Goal: Task Accomplishment & Management: Manage account settings

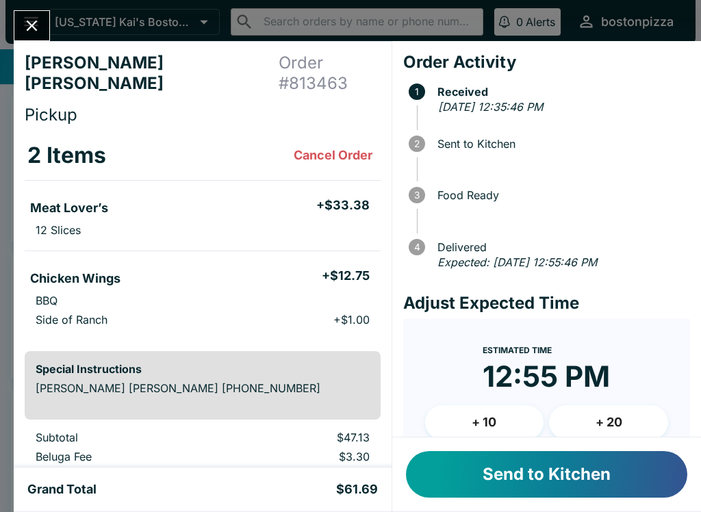
click at [491, 415] on button "+ 10" at bounding box center [484, 422] width 119 height 34
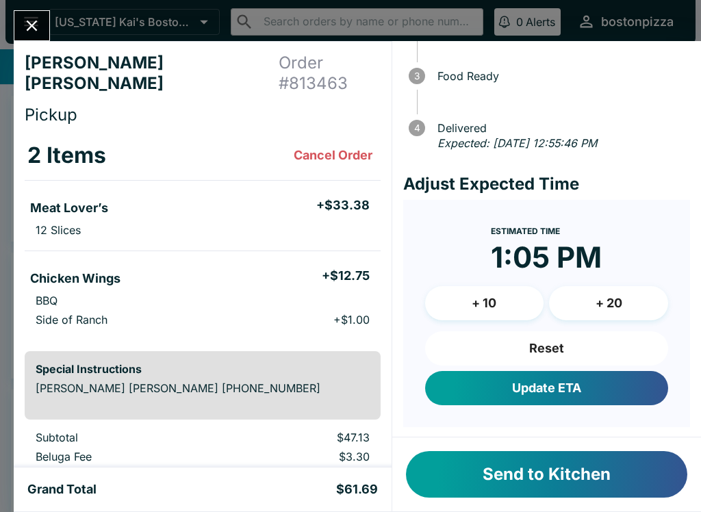
scroll to position [118, 0]
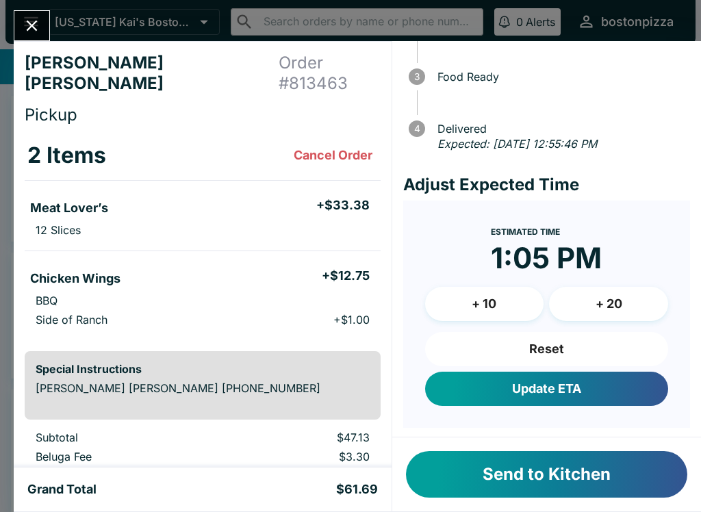
click at [467, 294] on button "+ 10" at bounding box center [484, 304] width 119 height 34
click at [467, 293] on button "+ 10" at bounding box center [484, 304] width 119 height 34
click at [473, 291] on button "+ 10" at bounding box center [484, 304] width 119 height 34
click at [466, 287] on button "+ 10" at bounding box center [484, 304] width 119 height 34
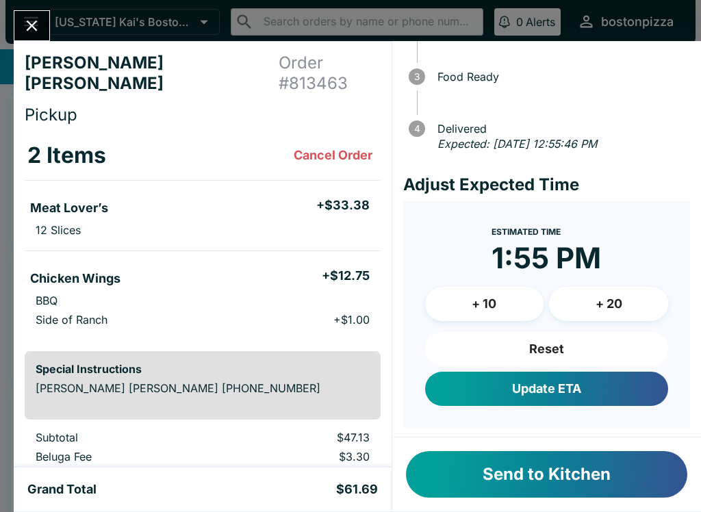
click at [472, 294] on button "+ 10" at bounding box center [484, 304] width 119 height 34
click at [471, 293] on button "+ 10" at bounding box center [484, 304] width 119 height 34
click at [467, 289] on button "+ 10" at bounding box center [484, 304] width 119 height 34
click at [473, 291] on button "+ 10" at bounding box center [484, 304] width 119 height 34
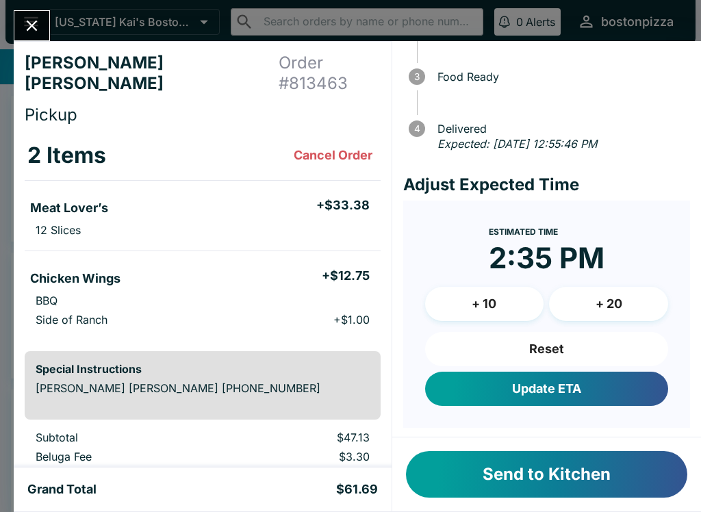
click at [473, 290] on button "+ 10" at bounding box center [484, 304] width 119 height 34
click at [478, 294] on button "+ 10" at bounding box center [484, 304] width 119 height 34
click at [477, 293] on button "+ 10" at bounding box center [484, 304] width 119 height 34
click at [471, 293] on button "+ 10" at bounding box center [484, 304] width 119 height 34
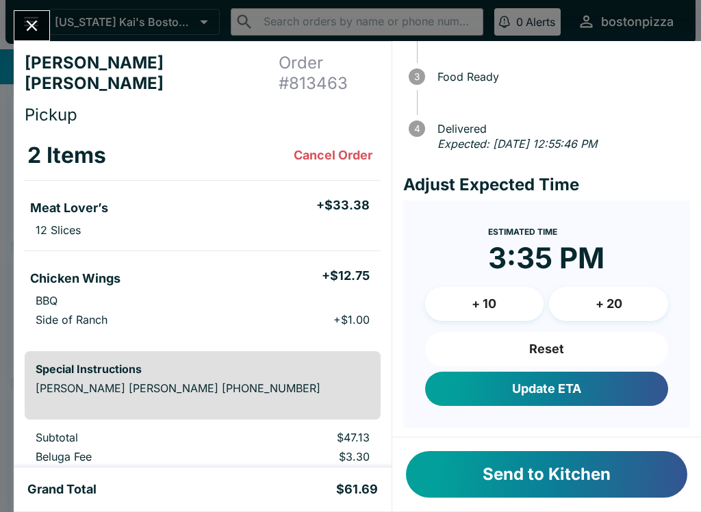
click at [514, 345] on button "Reset" at bounding box center [546, 349] width 243 height 34
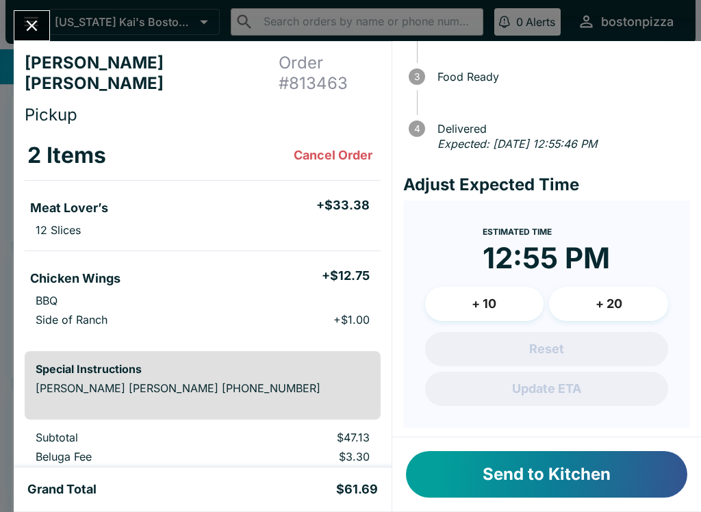
click at [495, 287] on button "+ 10" at bounding box center [484, 304] width 119 height 34
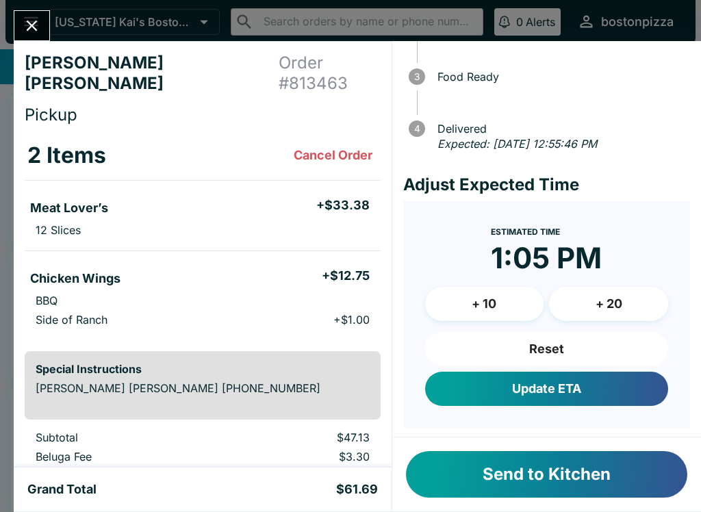
click at [487, 383] on button "Update ETA" at bounding box center [546, 388] width 243 height 34
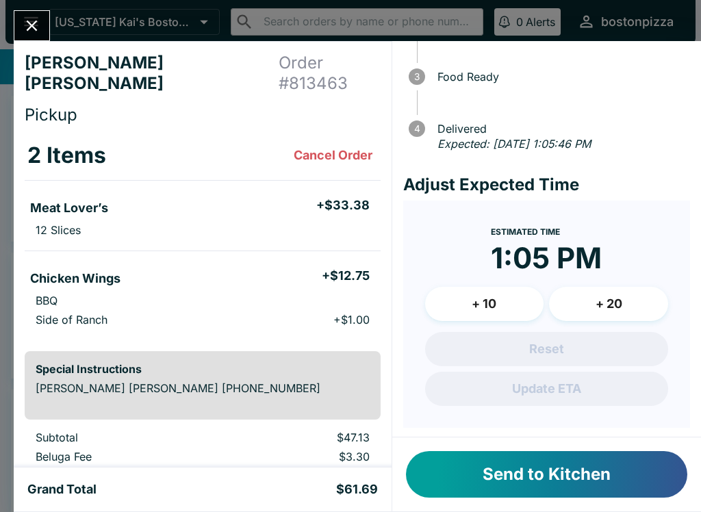
click at [5, 24] on div "[PERSON_NAME] [PERSON_NAME] Order # 813463 Pickup 2 Items Cancel Order Meat Lov…" at bounding box center [350, 256] width 701 height 512
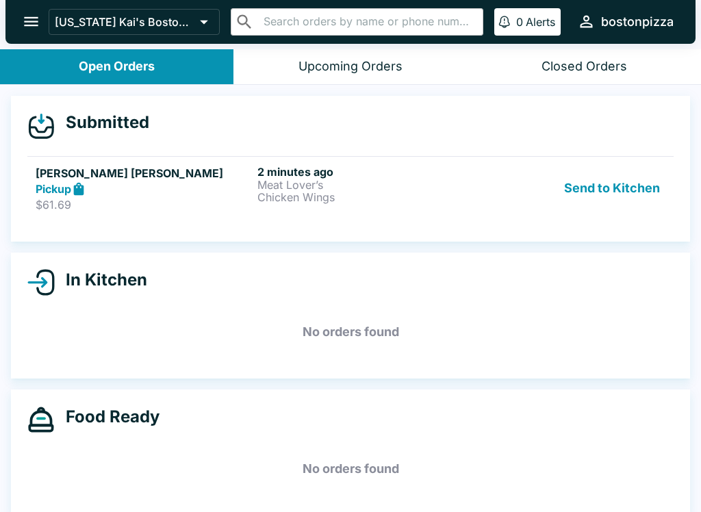
click at [155, 199] on p "$61.69" at bounding box center [144, 205] width 216 height 14
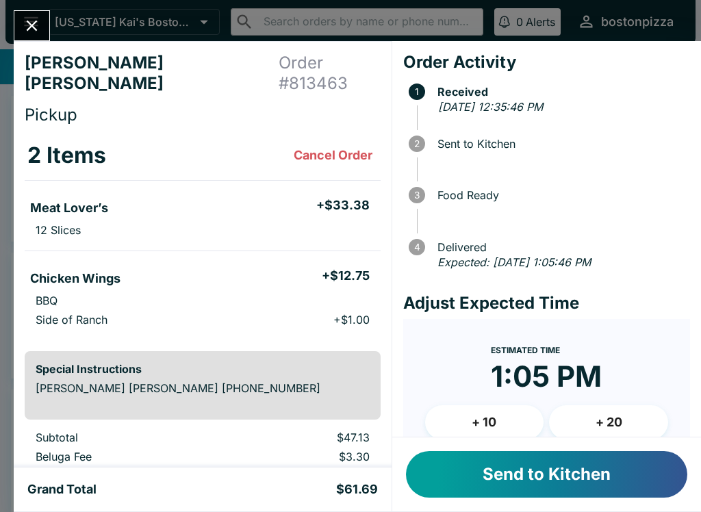
click at [477, 492] on button "Send to Kitchen" at bounding box center [546, 474] width 281 height 47
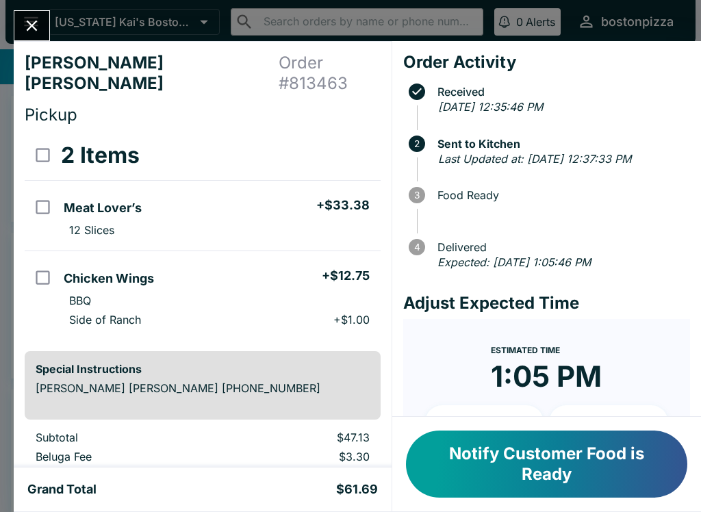
click at [34, 25] on icon "Close" at bounding box center [32, 26] width 11 height 11
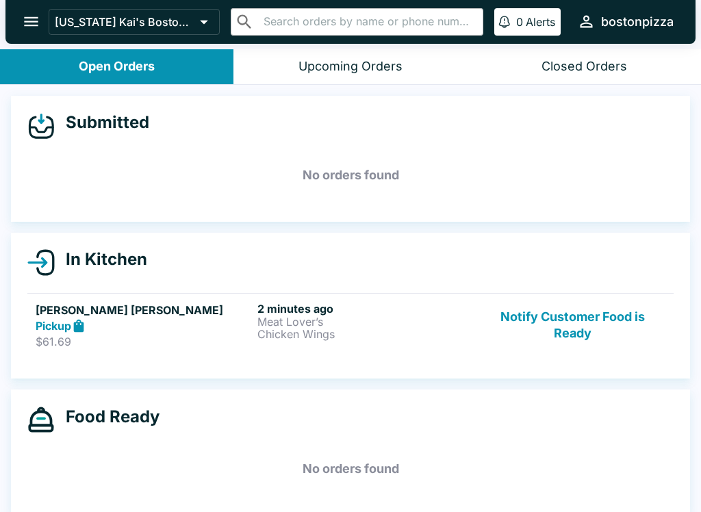
click at [271, 320] on p "Meat Lover’s" at bounding box center [365, 321] width 216 height 12
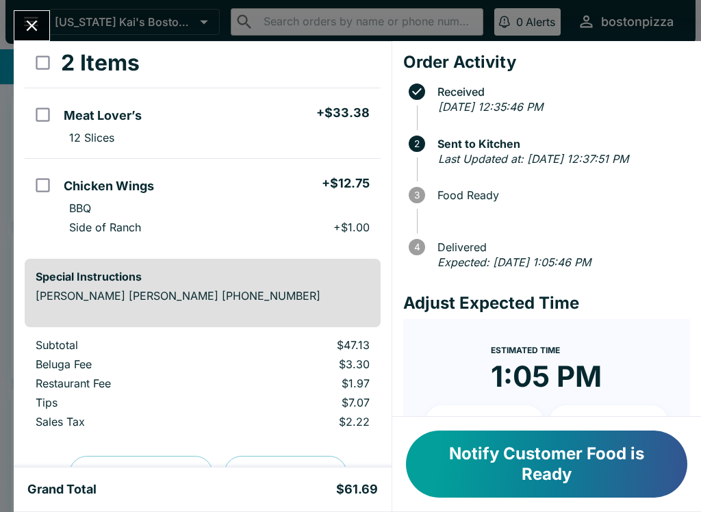
scroll to position [94, 0]
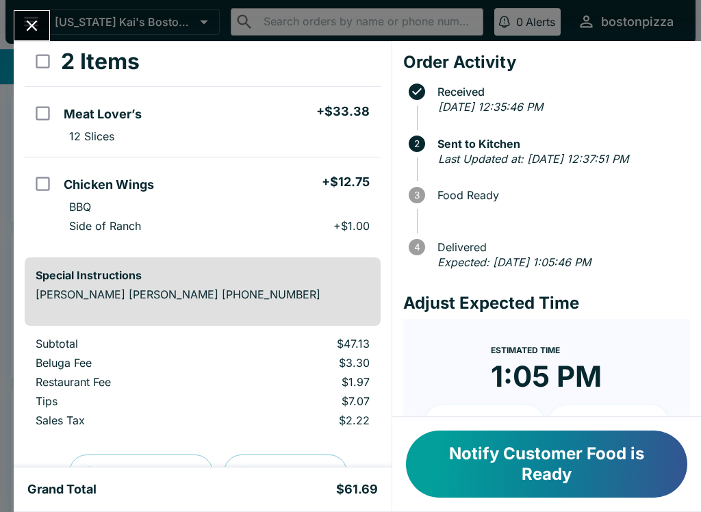
click at [497, 430] on button "Notify Customer Food is Ready" at bounding box center [546, 463] width 281 height 67
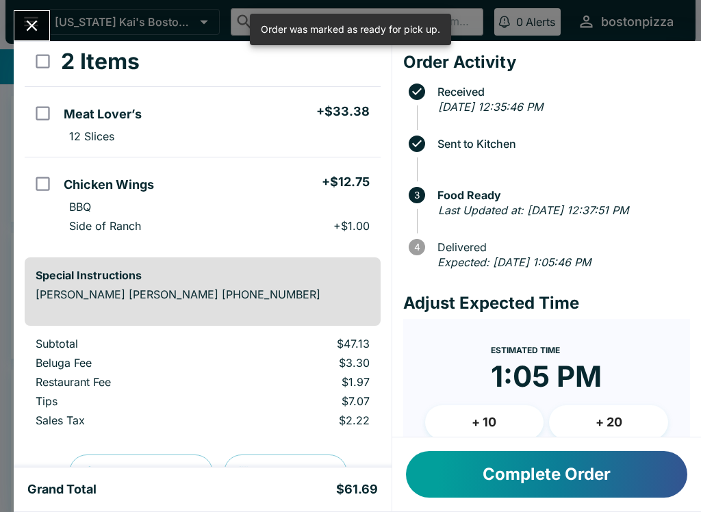
click at [44, 32] on button "Close" at bounding box center [31, 25] width 35 height 29
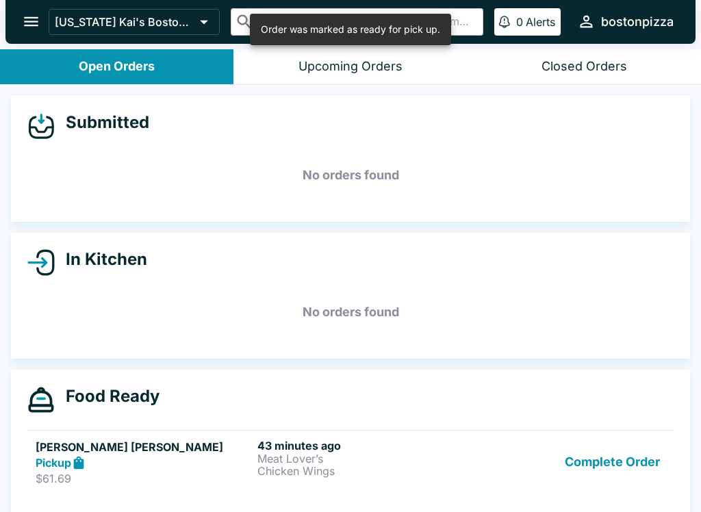
click at [142, 440] on h5 "[PERSON_NAME] [PERSON_NAME]" at bounding box center [144, 447] width 216 height 16
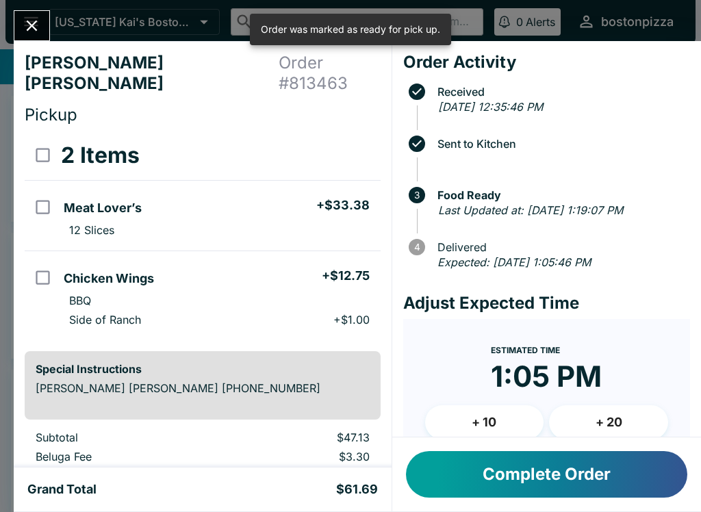
click at [508, 480] on button "Complete Order" at bounding box center [546, 474] width 281 height 47
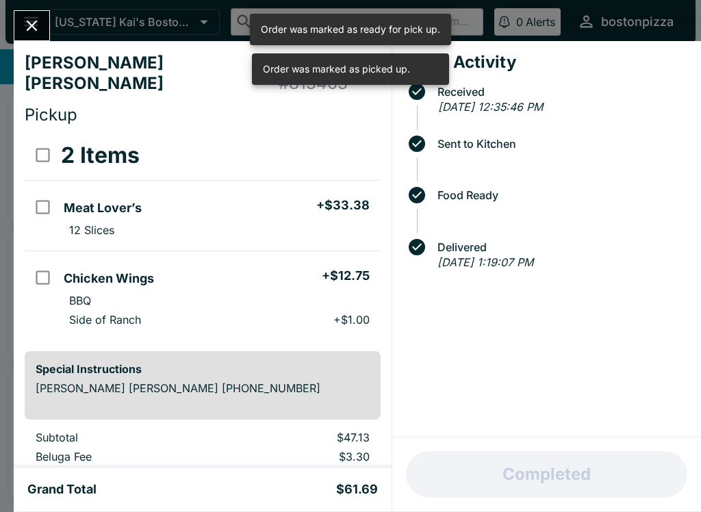
click at [40, 38] on button "Close" at bounding box center [31, 25] width 35 height 29
